Goal: Task Accomplishment & Management: Use online tool/utility

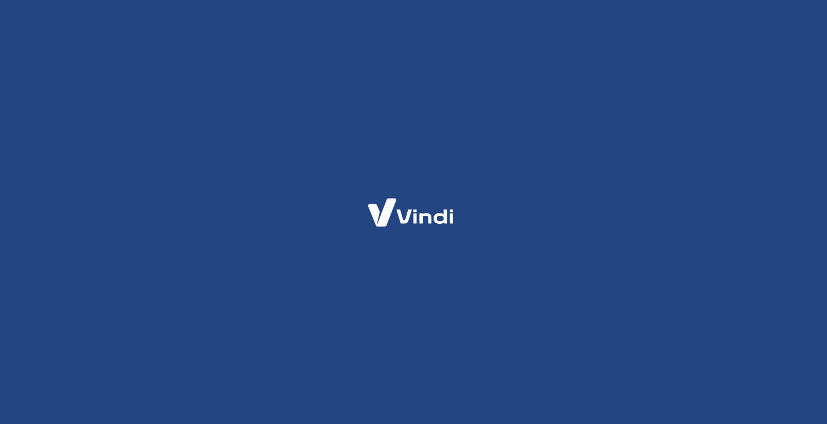
drag, startPoint x: 0, startPoint y: 0, endPoint x: 215, endPoint y: 87, distance: 232.2
click at [215, 87] on div at bounding box center [413, 212] width 827 height 424
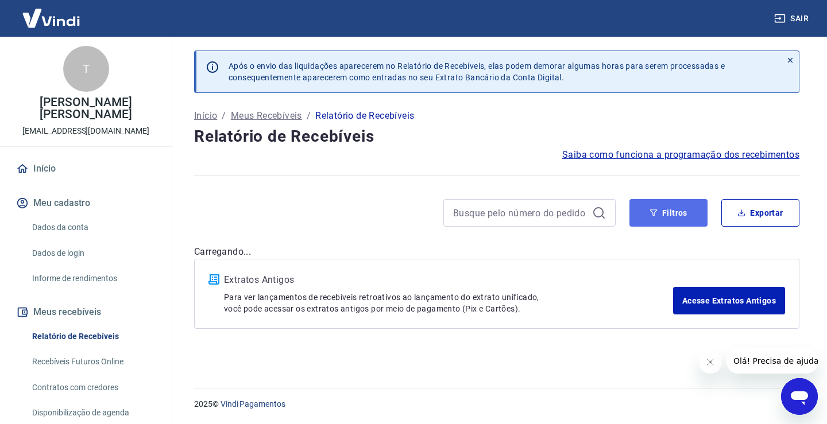
click at [683, 221] on button "Filtros" at bounding box center [668, 213] width 78 height 28
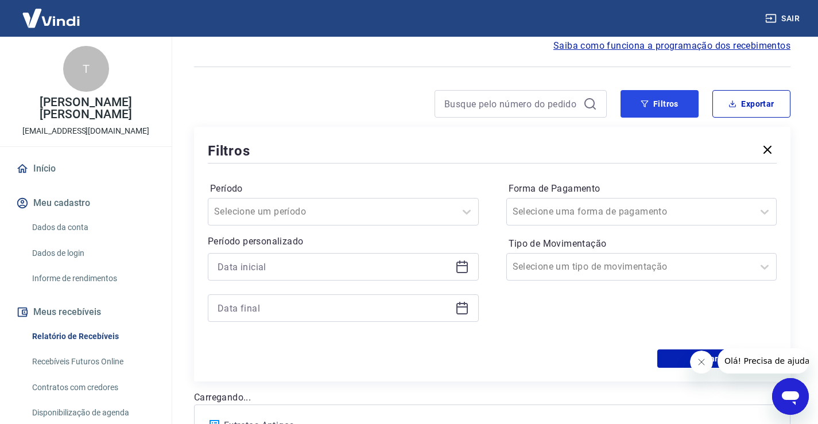
scroll to position [115, 0]
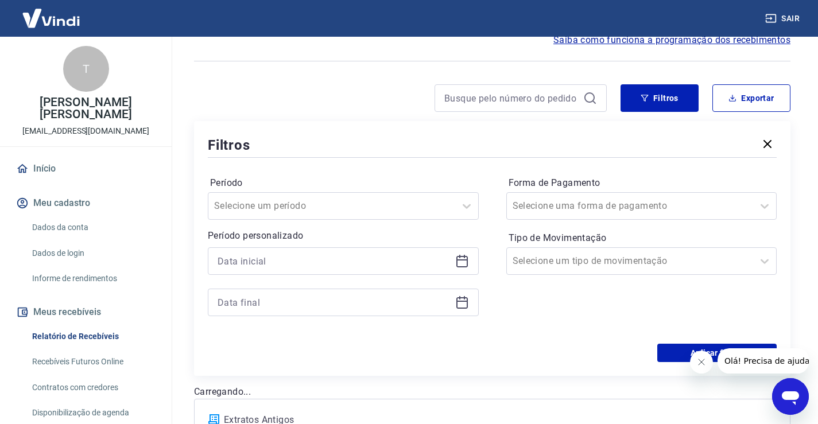
click at [703, 362] on icon "Fechar mensagem da empresa" at bounding box center [701, 362] width 9 height 9
click at [462, 264] on icon at bounding box center [462, 261] width 14 height 14
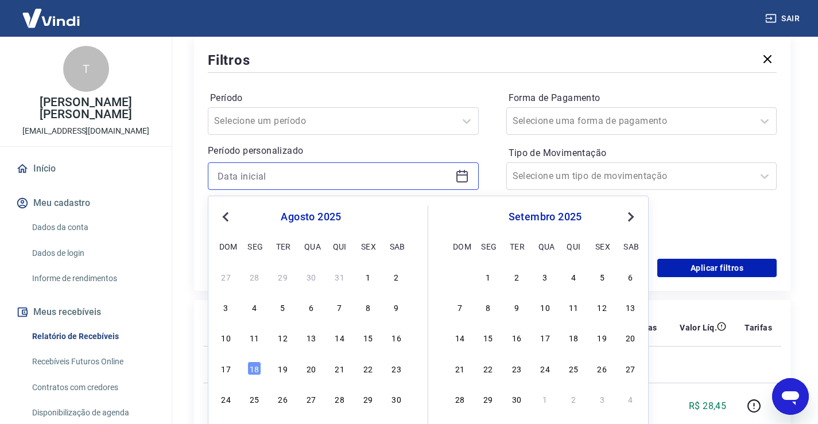
scroll to position [230, 0]
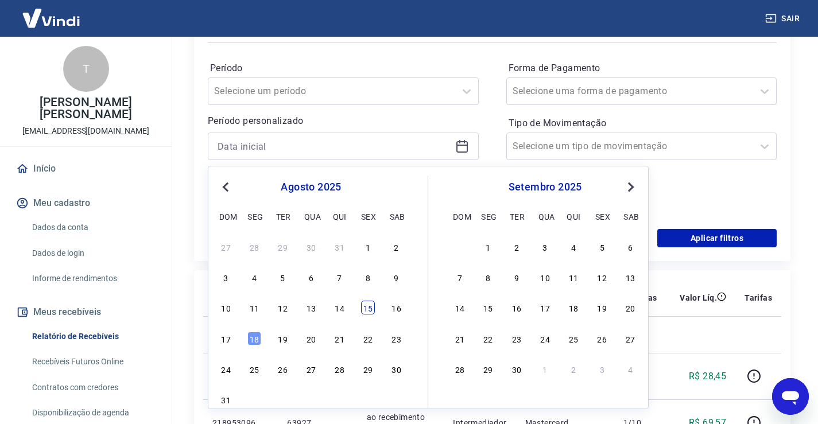
click at [368, 310] on div "15" at bounding box center [368, 308] width 14 height 14
type input "[DATE]"
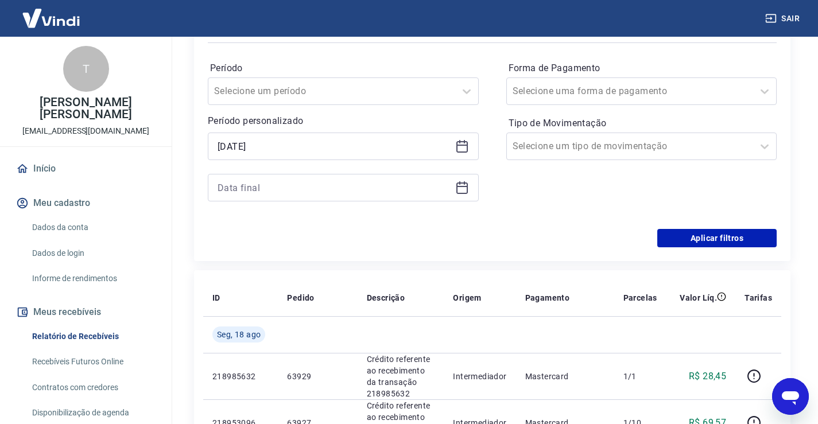
click at [468, 190] on icon at bounding box center [462, 188] width 14 height 14
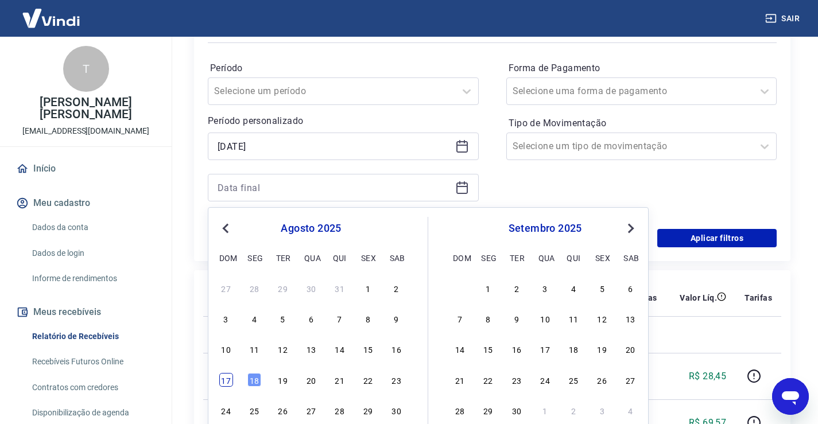
click at [230, 380] on div "17" at bounding box center [226, 380] width 14 height 14
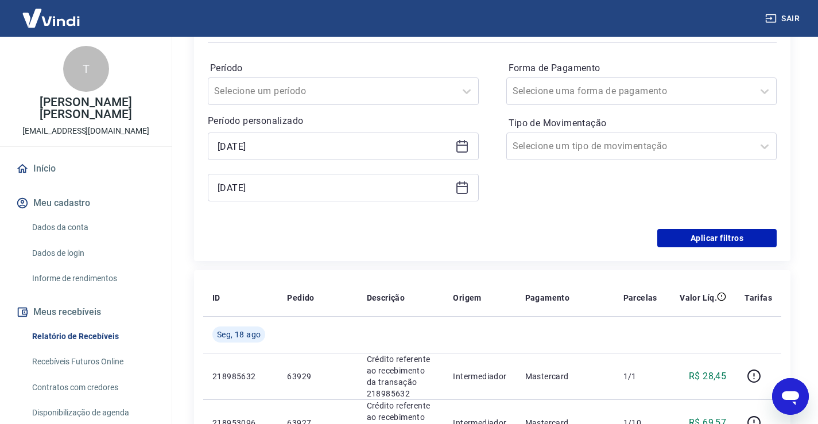
type input "[DATE]"
click at [697, 156] on div "Selecione um tipo de movimentação" at bounding box center [630, 146] width 247 height 21
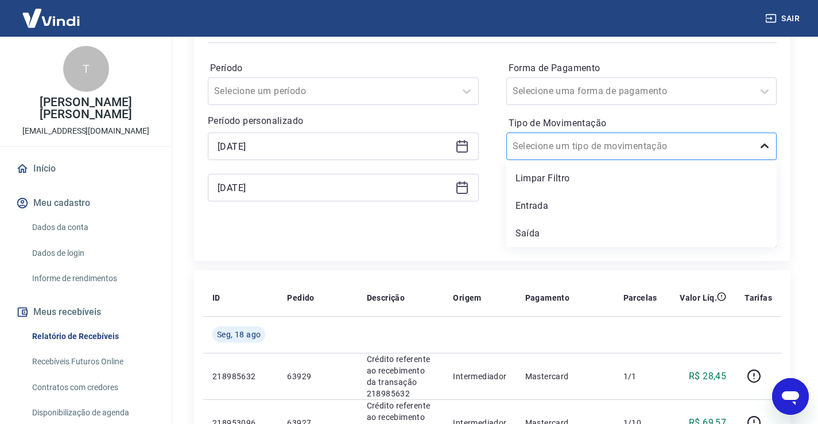
click at [763, 150] on icon at bounding box center [765, 147] width 14 height 14
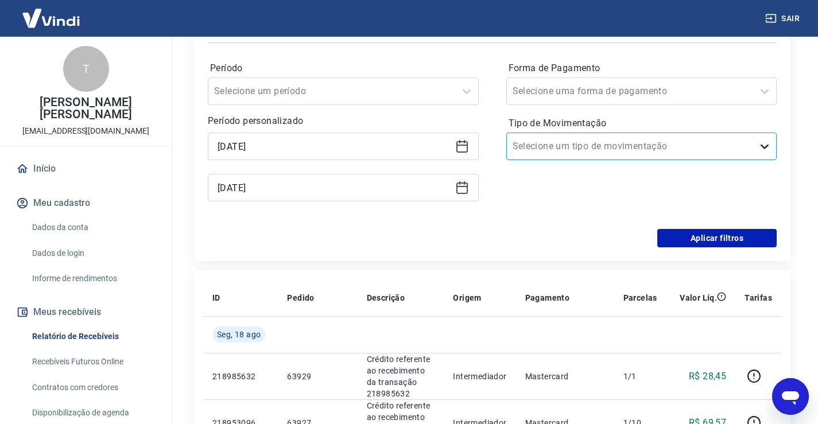
click at [763, 150] on icon at bounding box center [765, 147] width 14 height 14
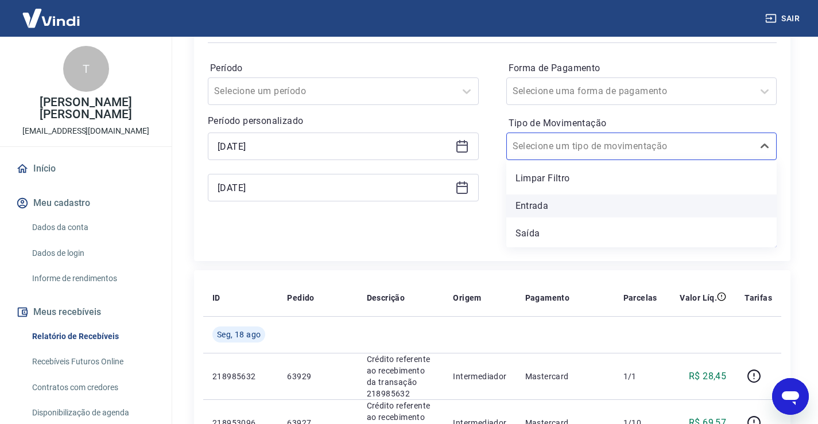
click at [566, 207] on div "Entrada" at bounding box center [642, 206] width 271 height 23
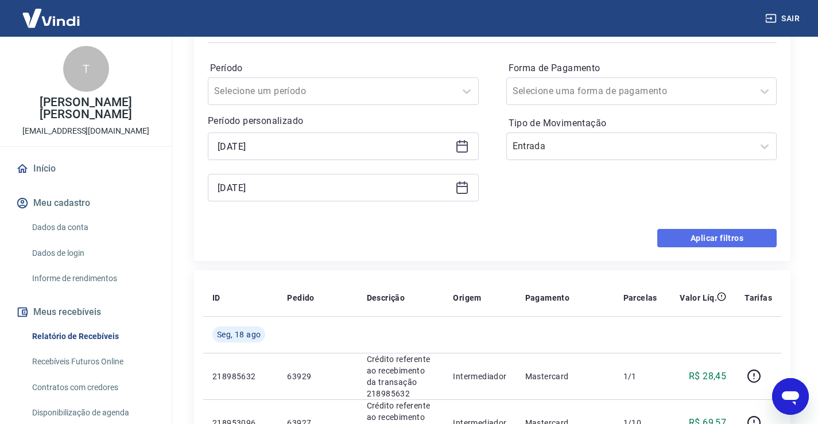
click at [742, 235] on button "Aplicar filtros" at bounding box center [717, 238] width 119 height 18
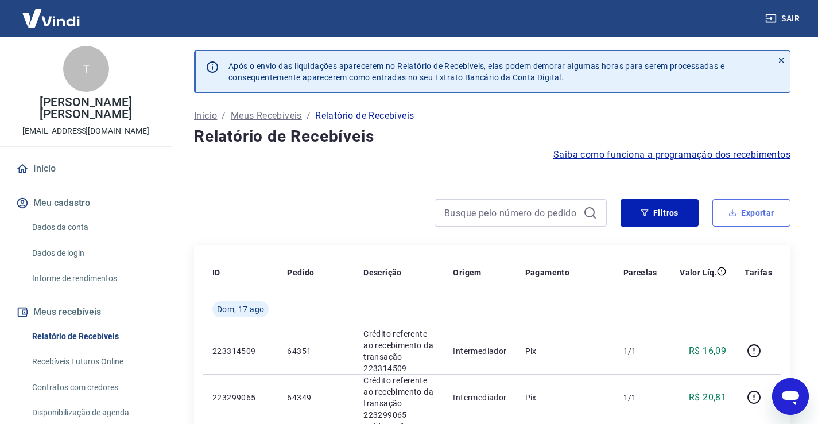
click at [758, 210] on button "Exportar" at bounding box center [752, 213] width 78 height 28
type input "[DATE]"
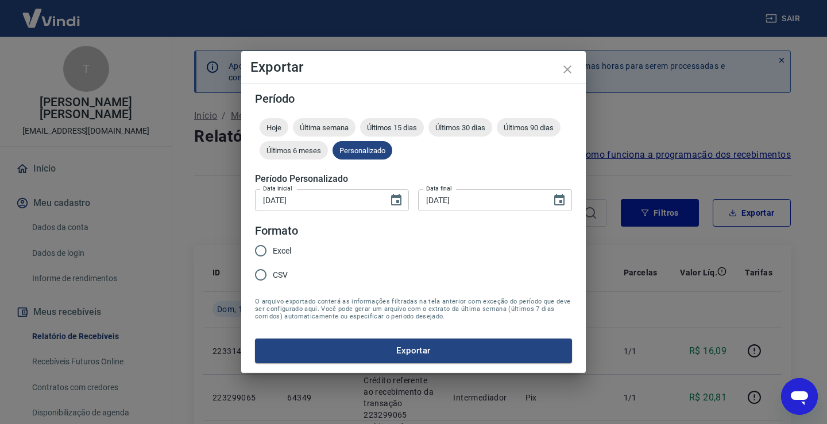
click at [268, 270] on input "CSV" at bounding box center [261, 275] width 24 height 24
radio input "true"
click at [531, 355] on button "Exportar" at bounding box center [413, 351] width 317 height 24
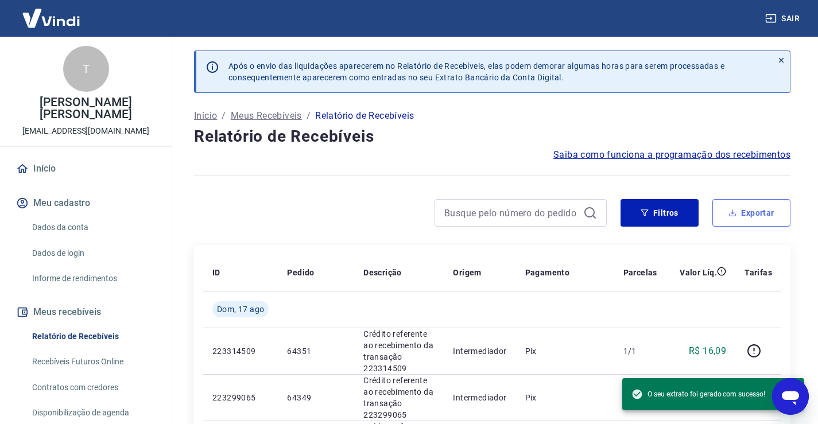
click at [739, 218] on button "Exportar" at bounding box center [752, 213] width 78 height 28
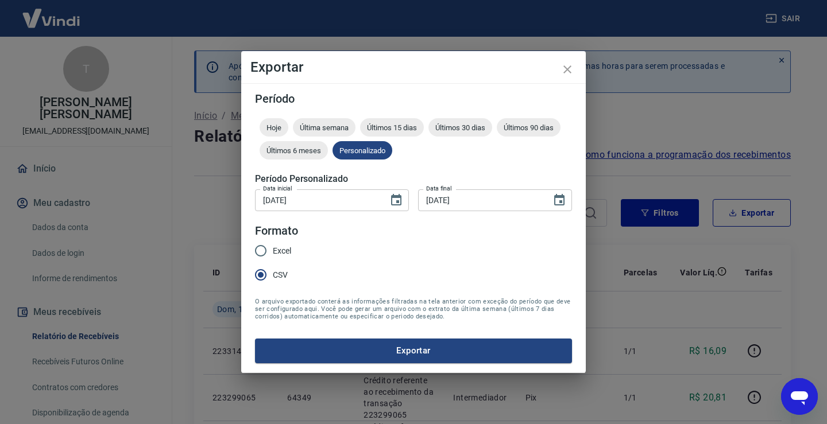
click at [261, 252] on input "Excel" at bounding box center [261, 251] width 24 height 24
radio input "true"
click at [417, 351] on button "Exportar" at bounding box center [413, 351] width 317 height 24
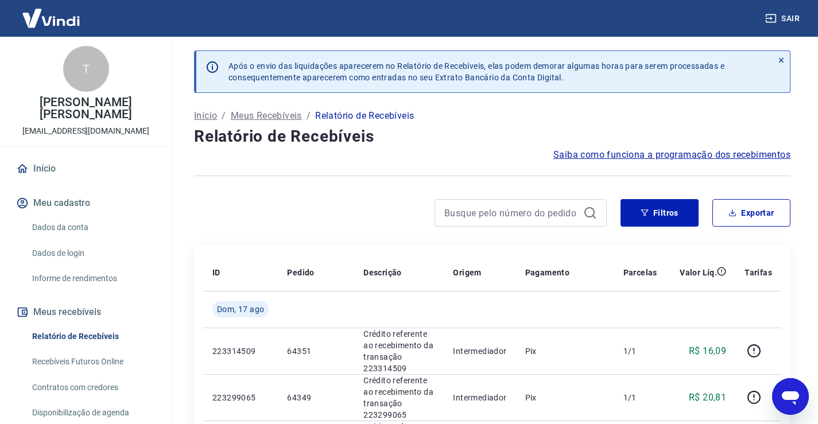
click at [491, 203] on div at bounding box center [521, 213] width 172 height 28
